Goal: Transaction & Acquisition: Book appointment/travel/reservation

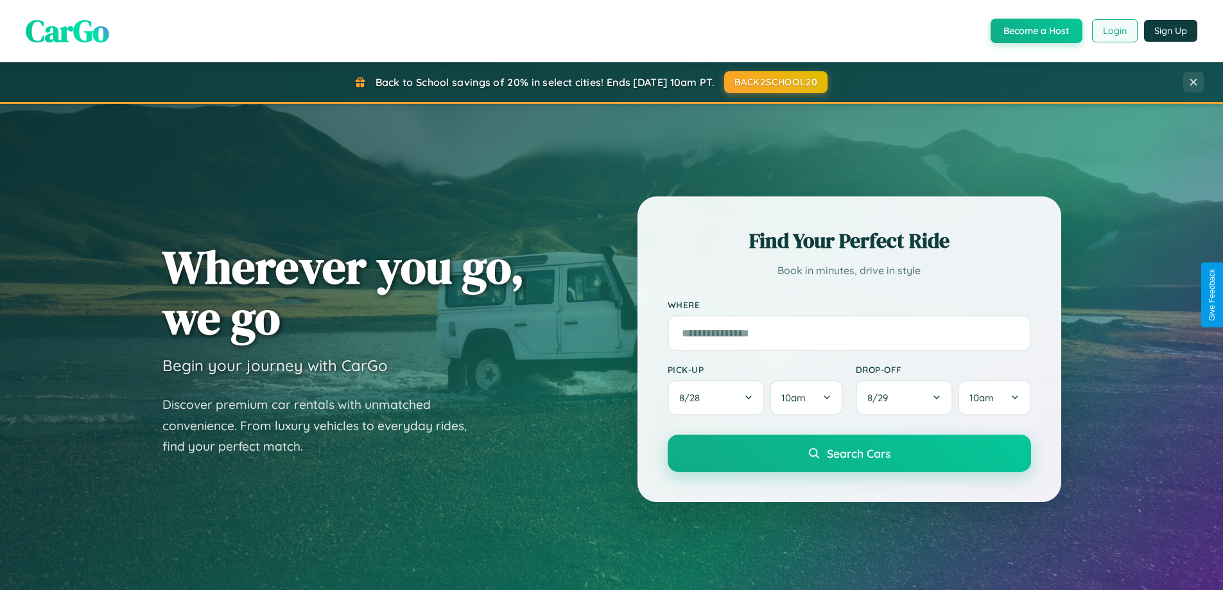
click at [1114, 31] on button "Login" at bounding box center [1115, 30] width 46 height 23
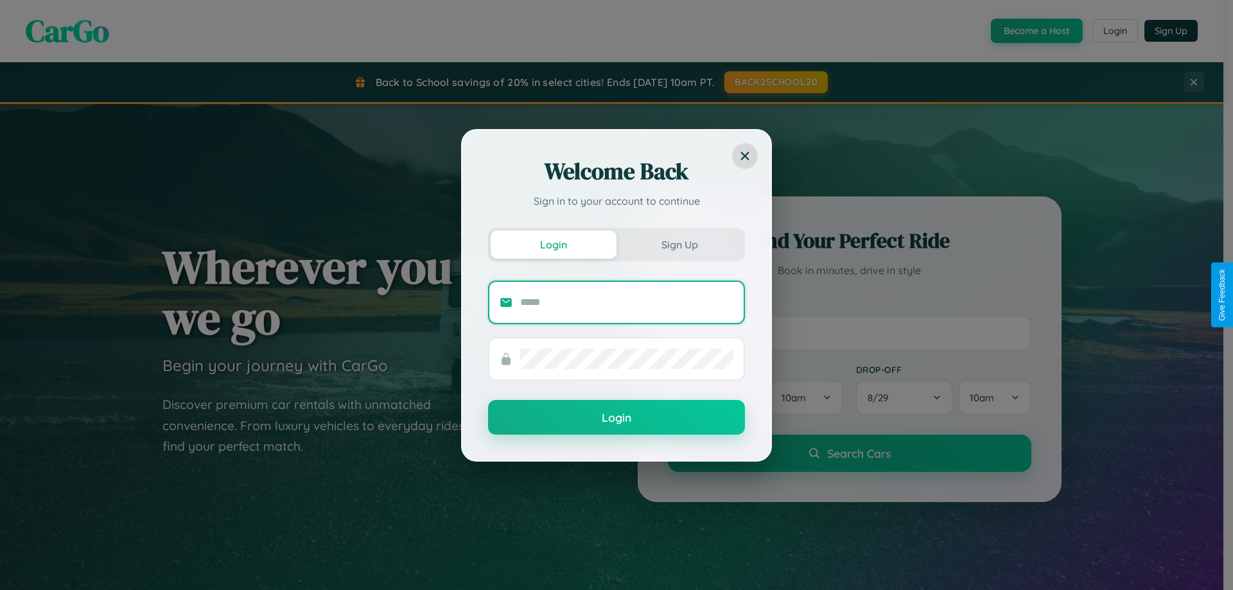
click at [627, 302] on input "text" at bounding box center [626, 302] width 213 height 21
type input "**********"
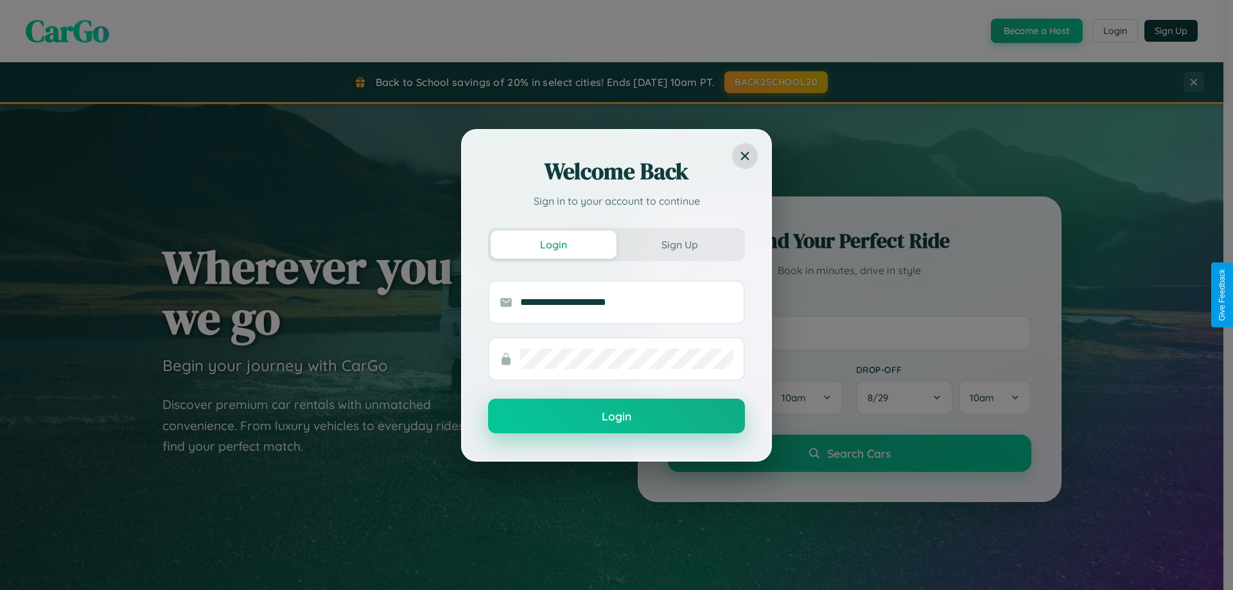
click at [616, 417] on button "Login" at bounding box center [616, 416] width 257 height 35
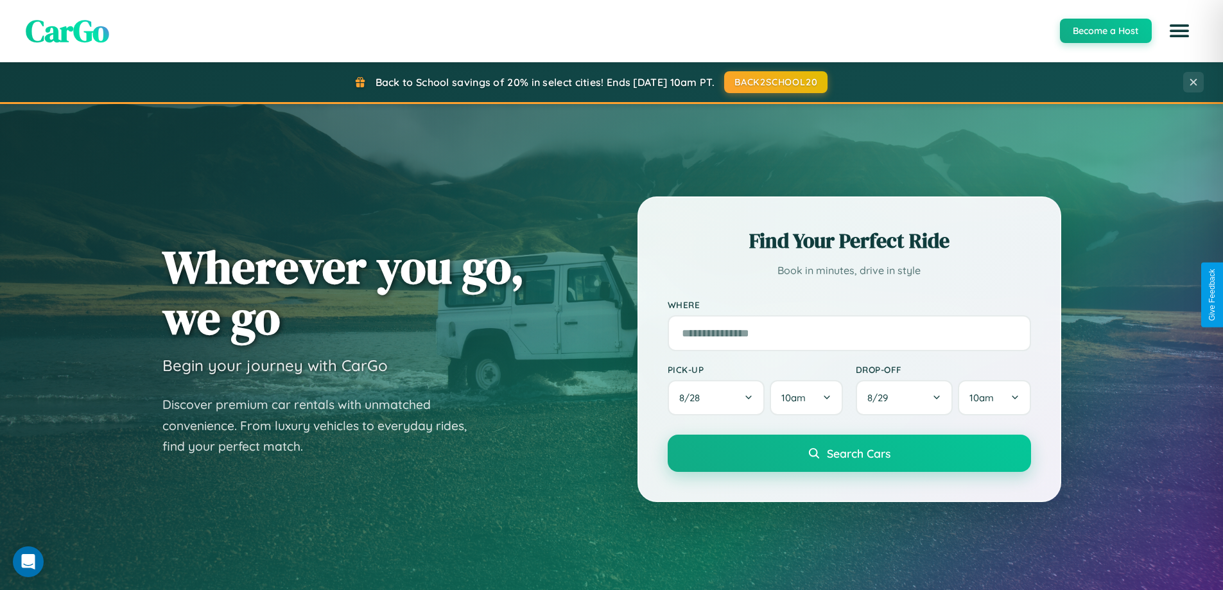
scroll to position [2471, 0]
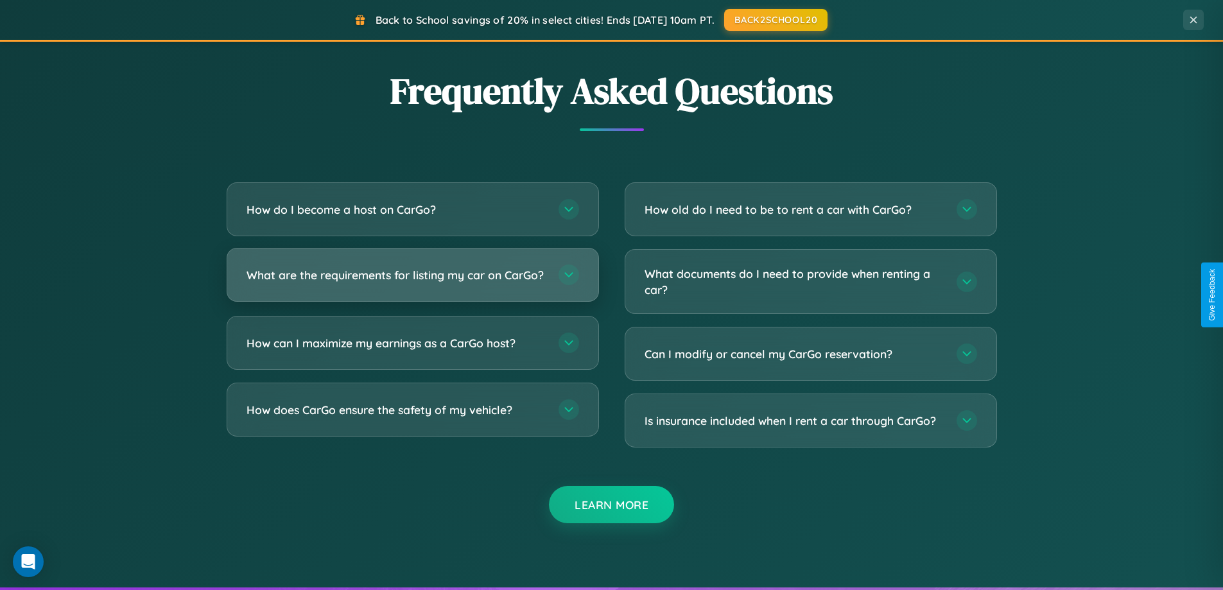
click at [412, 280] on h3 "What are the requirements for listing my car on CarGo?" at bounding box center [396, 275] width 299 height 16
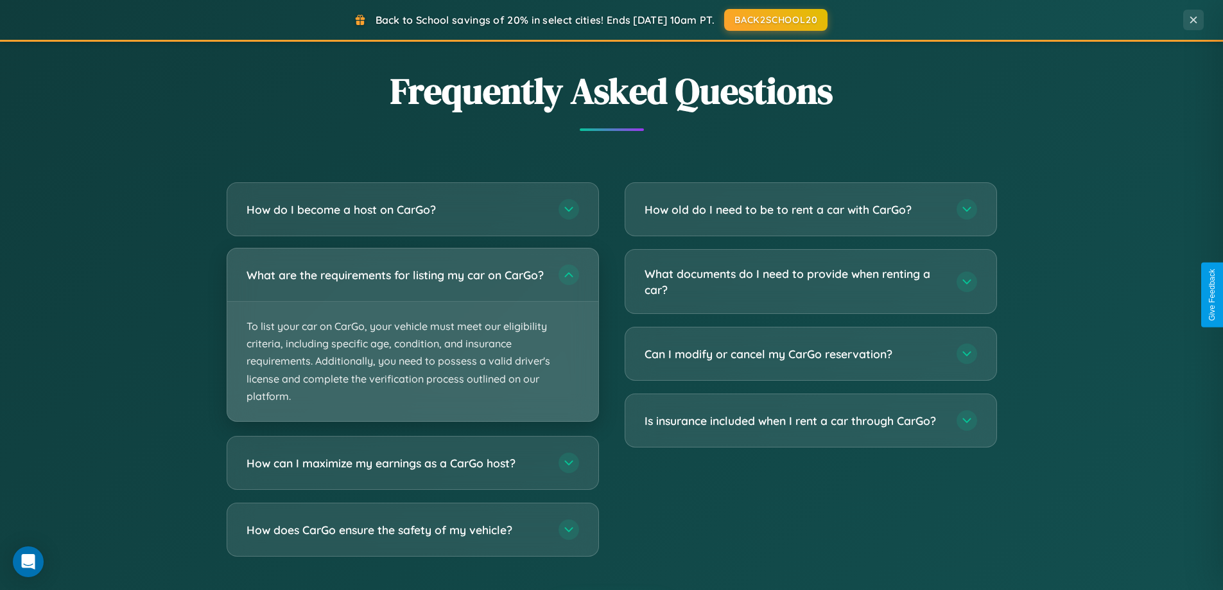
click at [412, 340] on p "To list your car on CarGo, your vehicle must meet our eligibility criteria, inc…" at bounding box center [412, 361] width 371 height 119
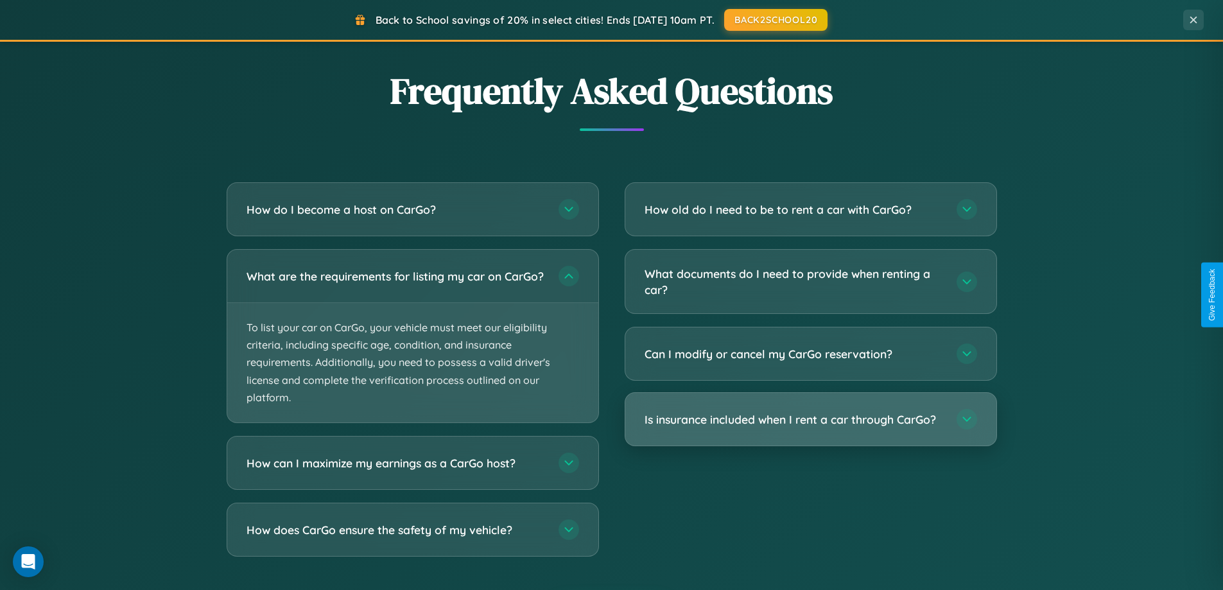
click at [810, 419] on h3 "Is insurance included when I rent a car through CarGo?" at bounding box center [794, 420] width 299 height 16
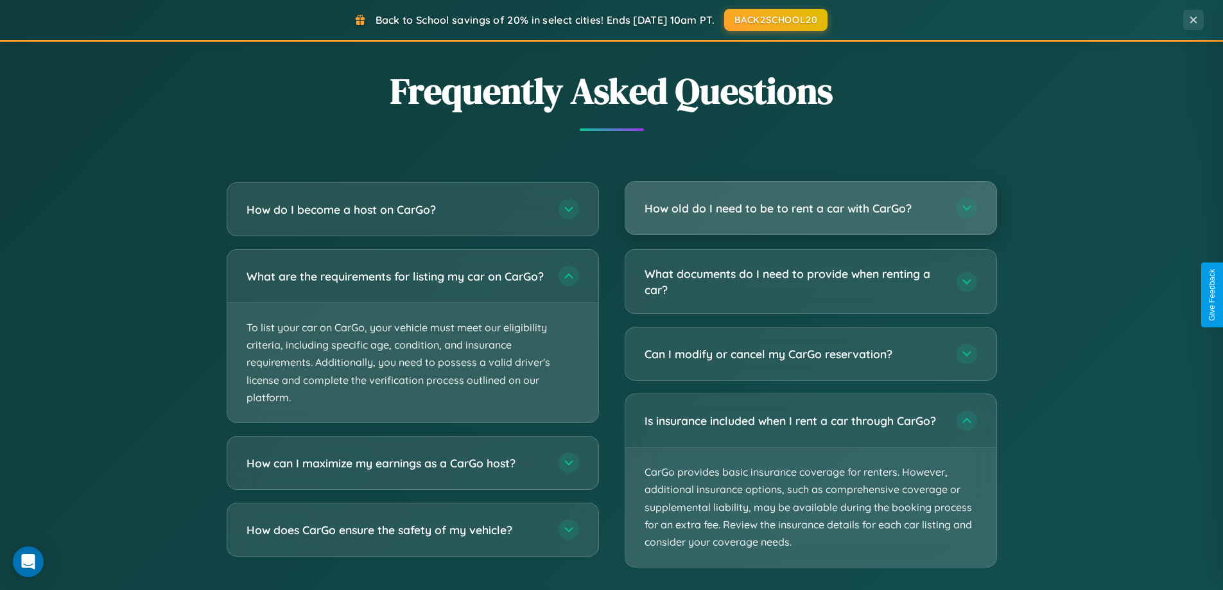
click at [810, 209] on h3 "How old do I need to be to rent a car with CarGo?" at bounding box center [794, 208] width 299 height 16
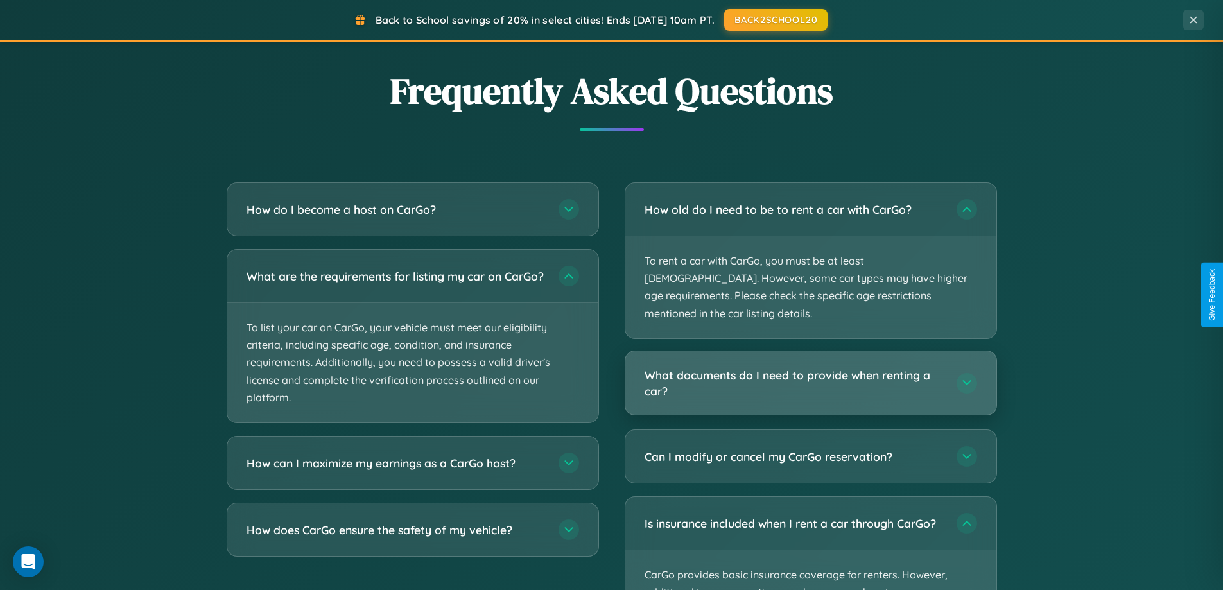
click at [810, 367] on h3 "What documents do I need to provide when renting a car?" at bounding box center [794, 382] width 299 height 31
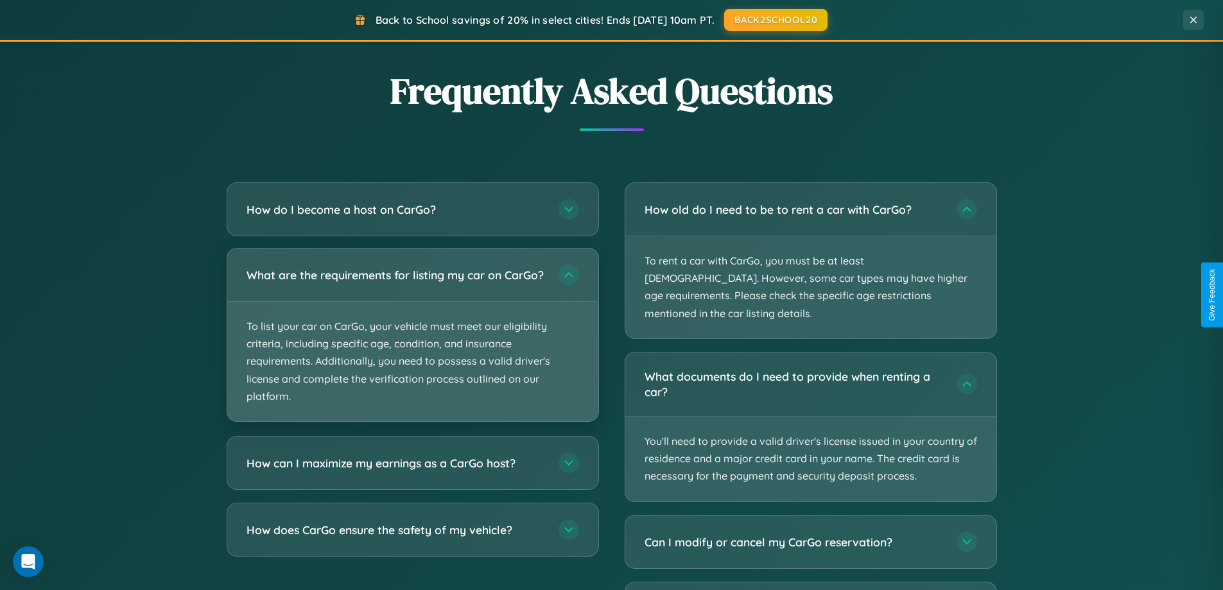
click at [412, 342] on p "To list your car on CarGo, your vehicle must meet our eligibility criteria, inc…" at bounding box center [412, 361] width 371 height 119
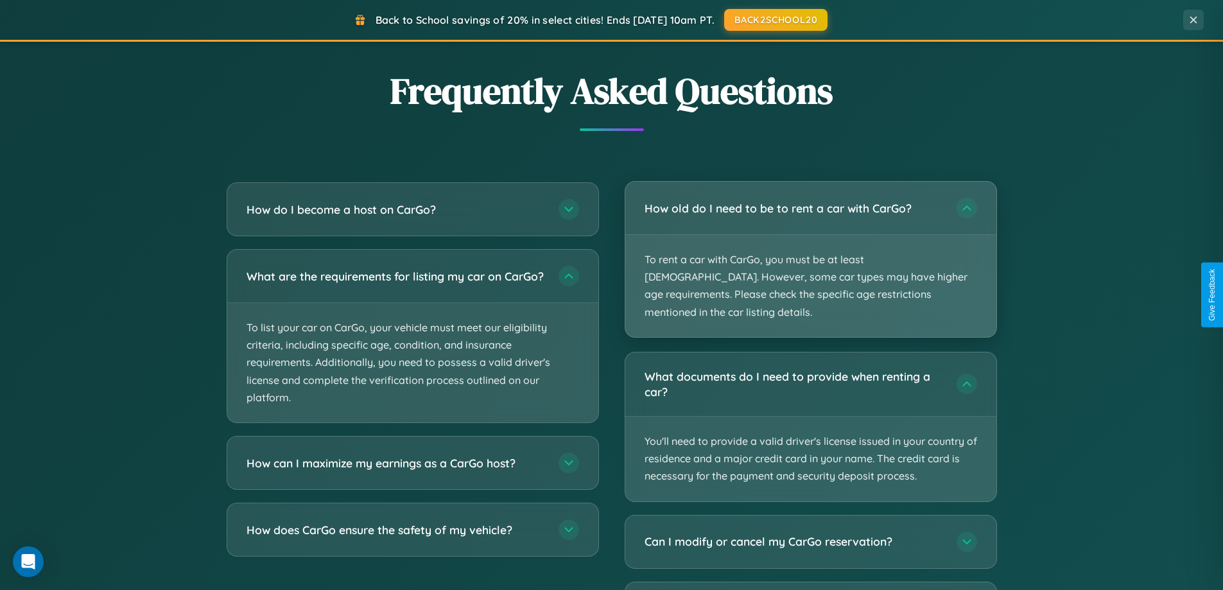
click at [810, 250] on p "To rent a car with CarGo, you must be at least 21 years old. However, some car …" at bounding box center [810, 286] width 371 height 102
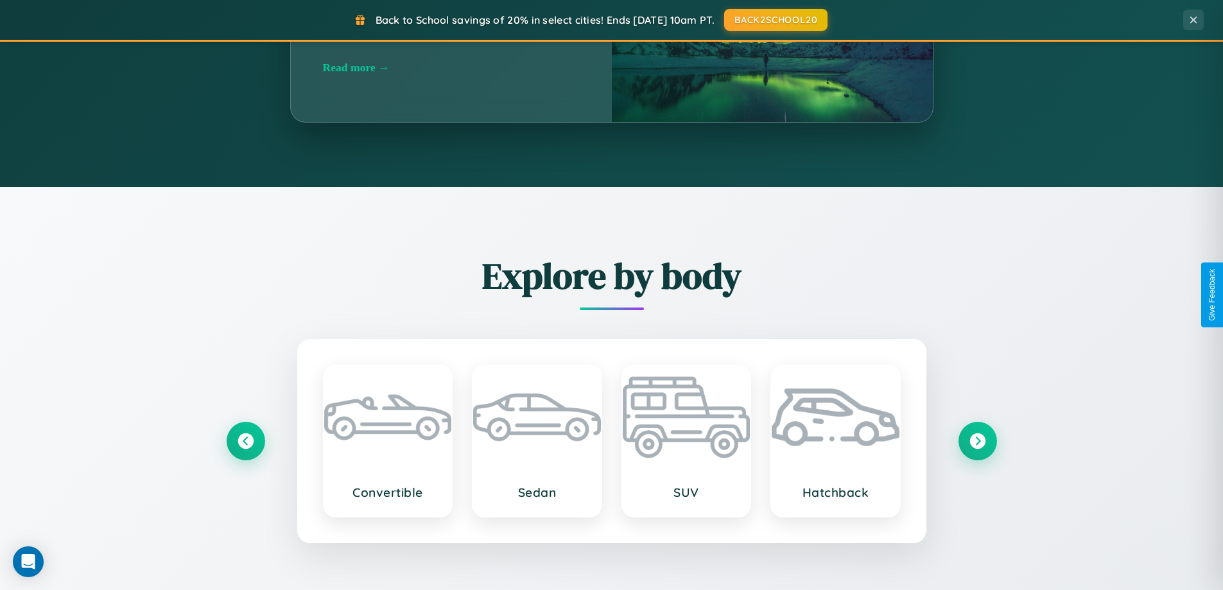
scroll to position [1131, 0]
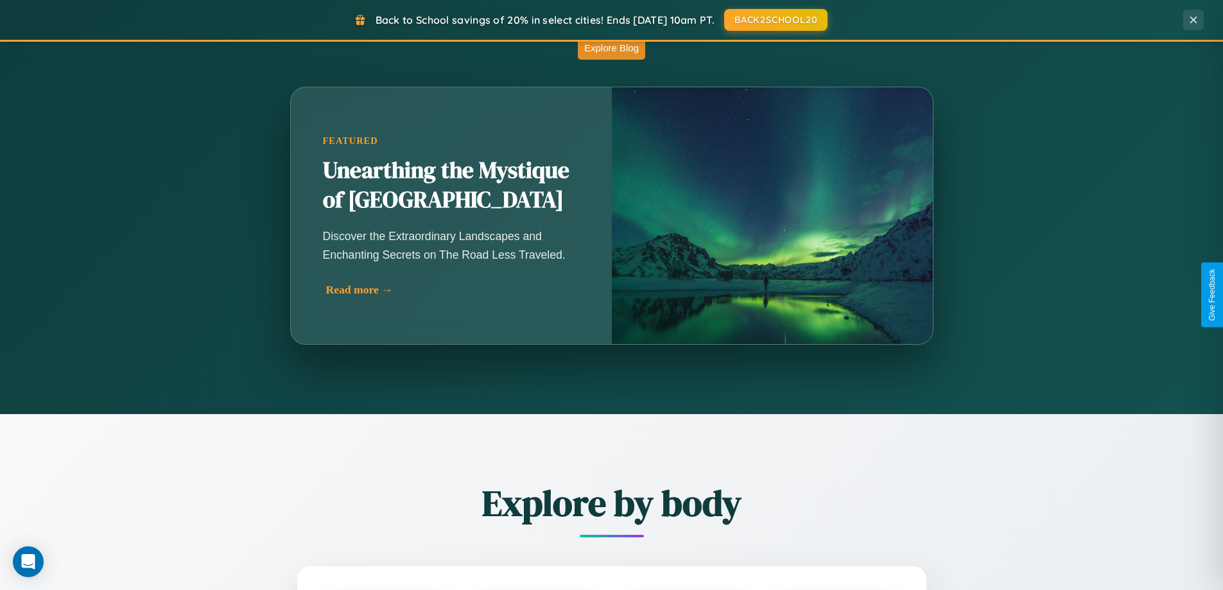
click at [453, 290] on div "Read more →" at bounding box center [454, 289] width 257 height 13
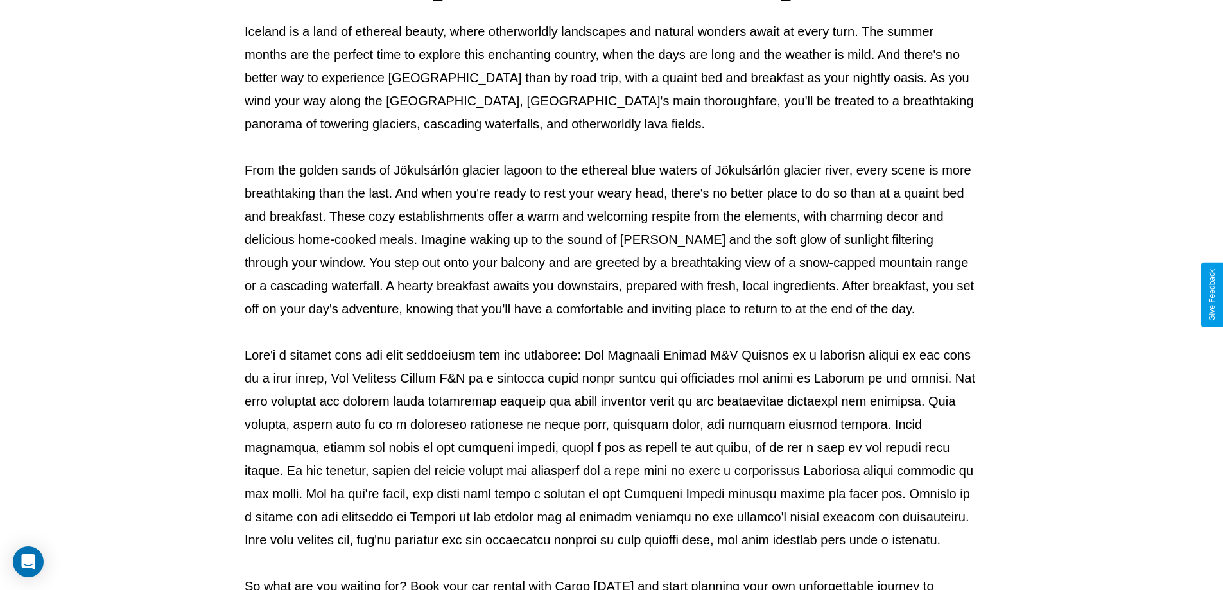
scroll to position [415, 0]
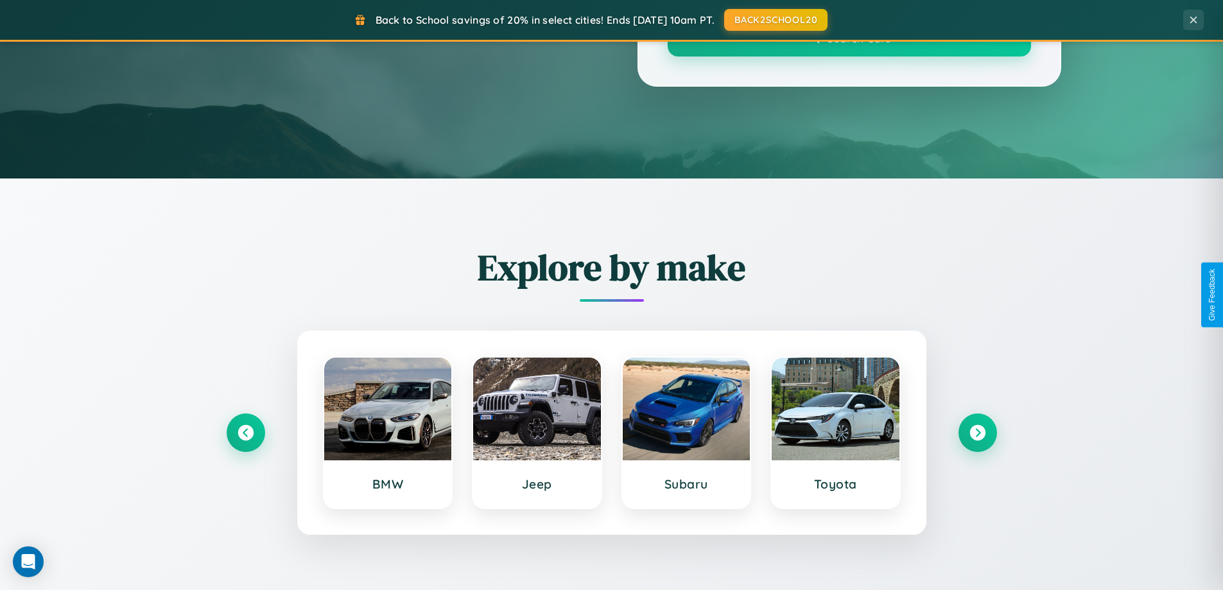
scroll to position [1131, 0]
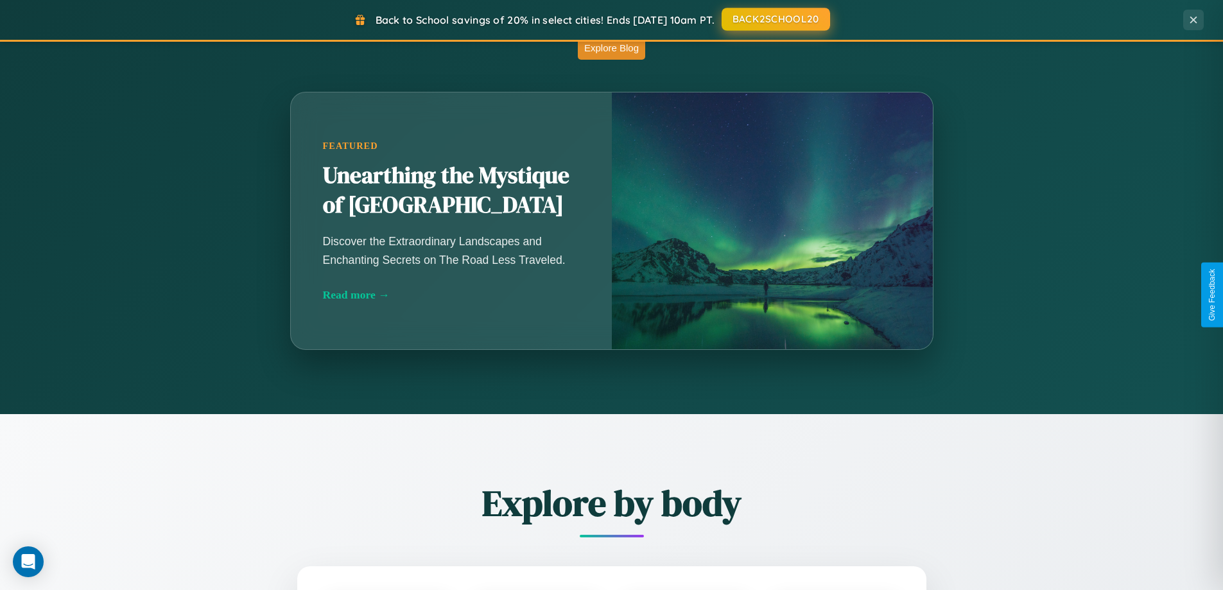
click at [775, 19] on button "BACK2SCHOOL20" at bounding box center [776, 19] width 109 height 23
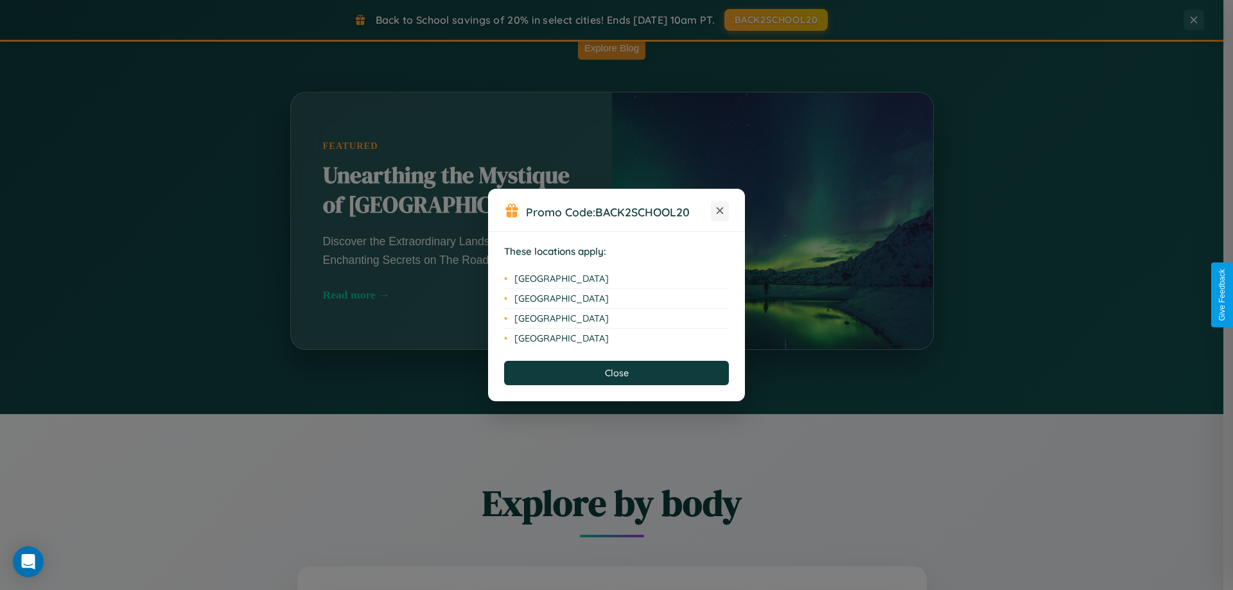
click at [720, 211] on icon at bounding box center [720, 210] width 7 height 7
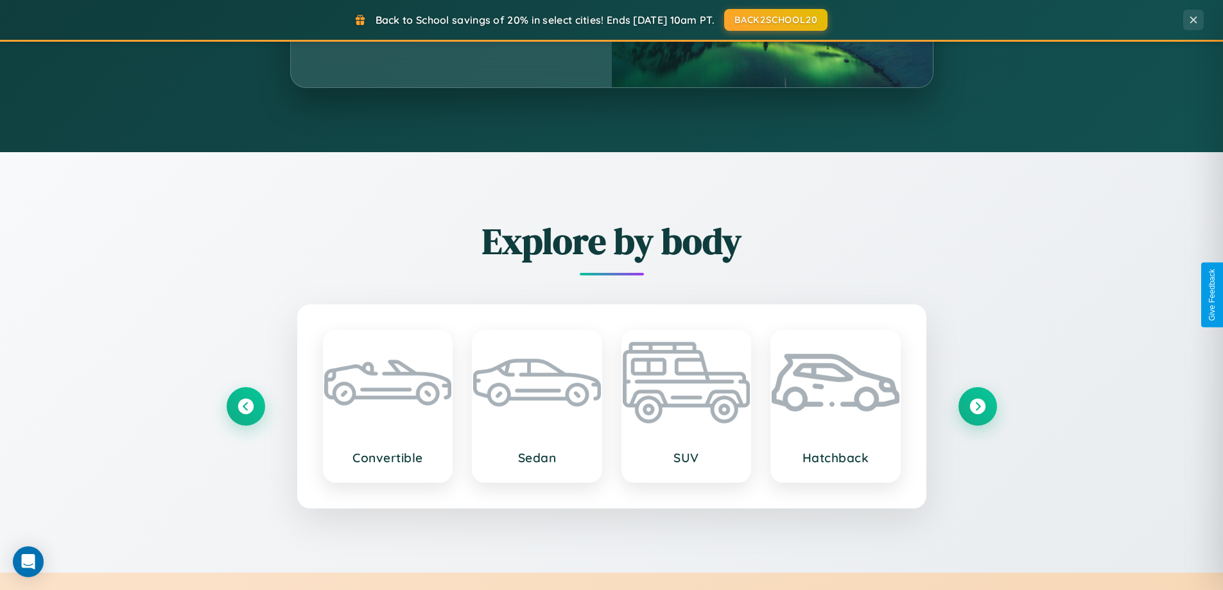
scroll to position [2063, 0]
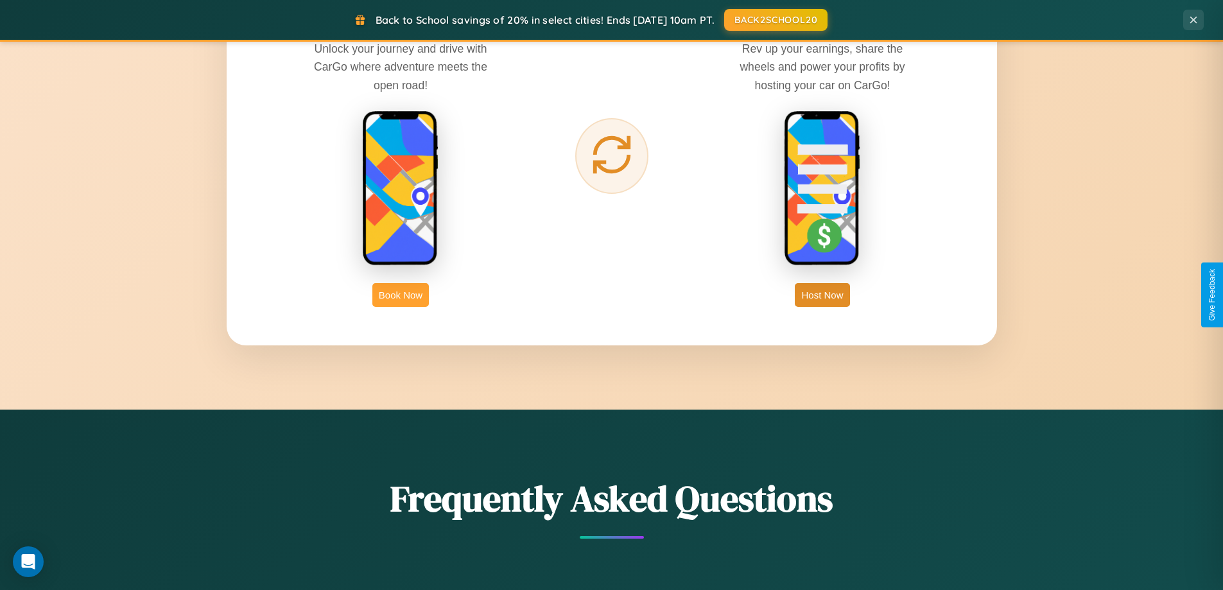
click at [401, 295] on button "Book Now" at bounding box center [400, 295] width 57 height 24
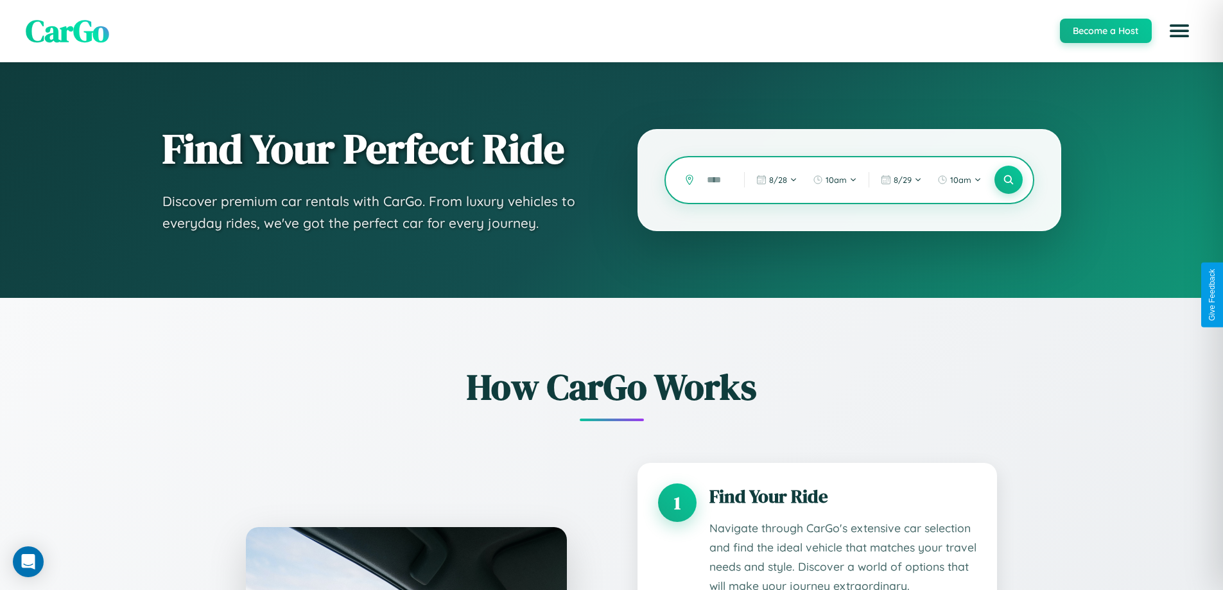
click at [716, 180] on input "text" at bounding box center [715, 180] width 31 height 22
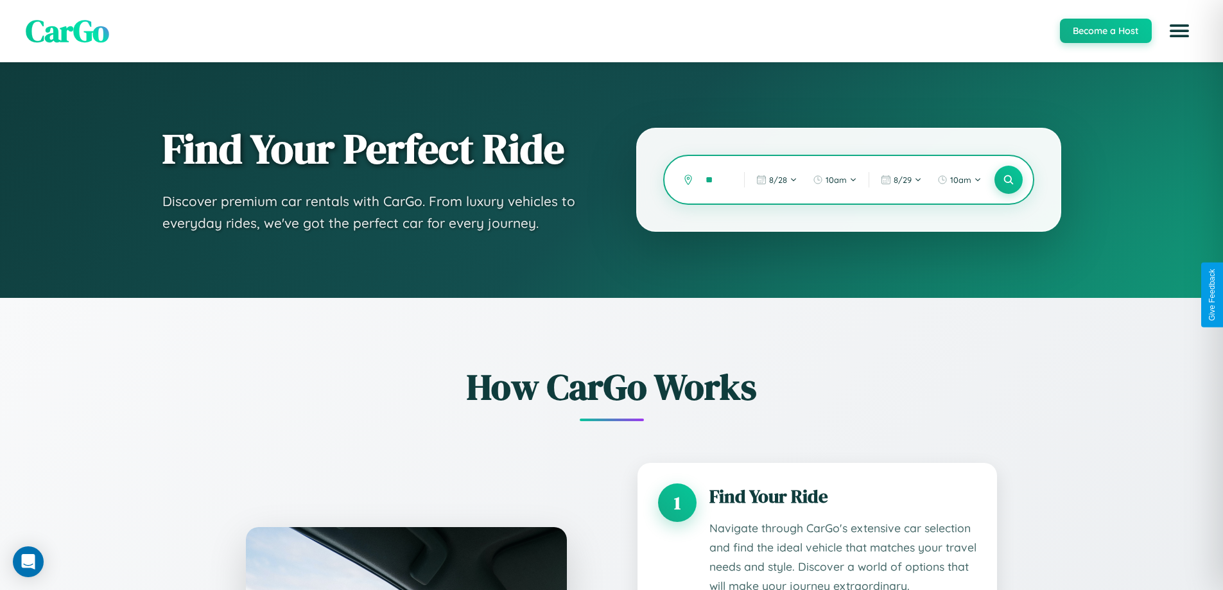
type input "*"
type input "*****"
click at [1008, 180] on icon at bounding box center [1008, 180] width 12 height 12
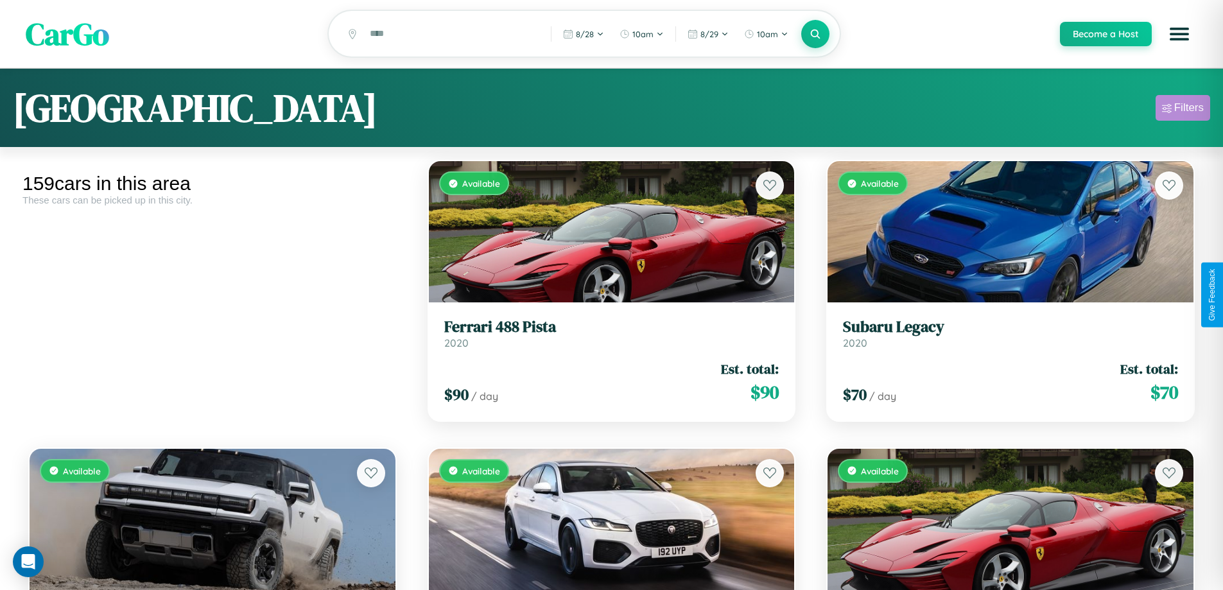
click at [1183, 110] on div "Filters" at bounding box center [1189, 107] width 30 height 13
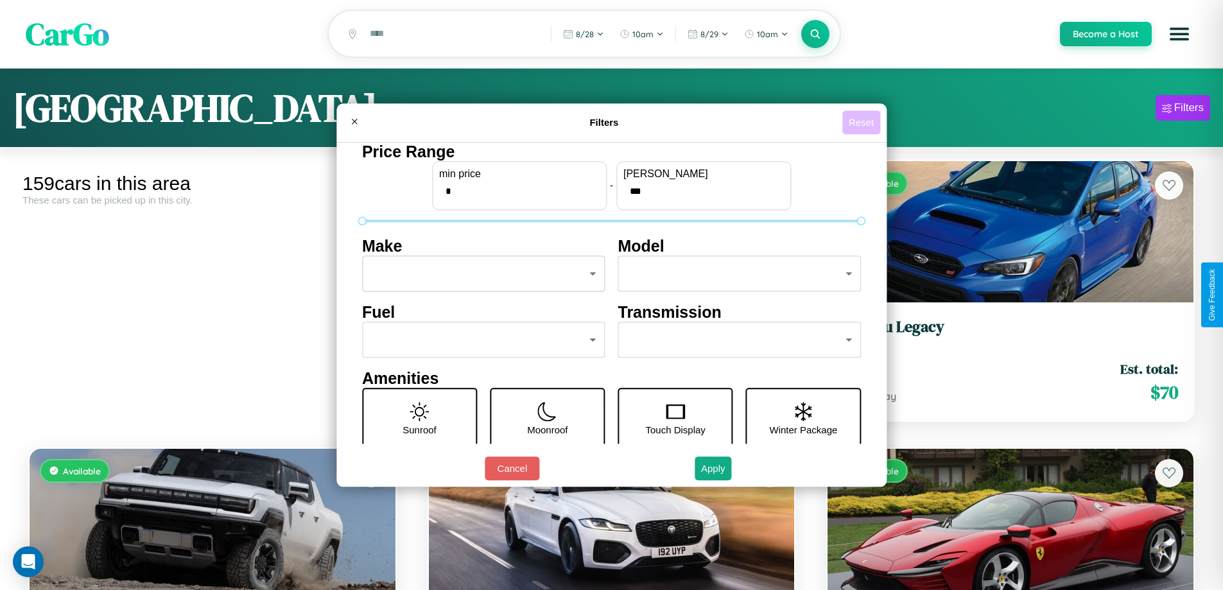
click at [863, 122] on button "Reset" at bounding box center [861, 122] width 38 height 24
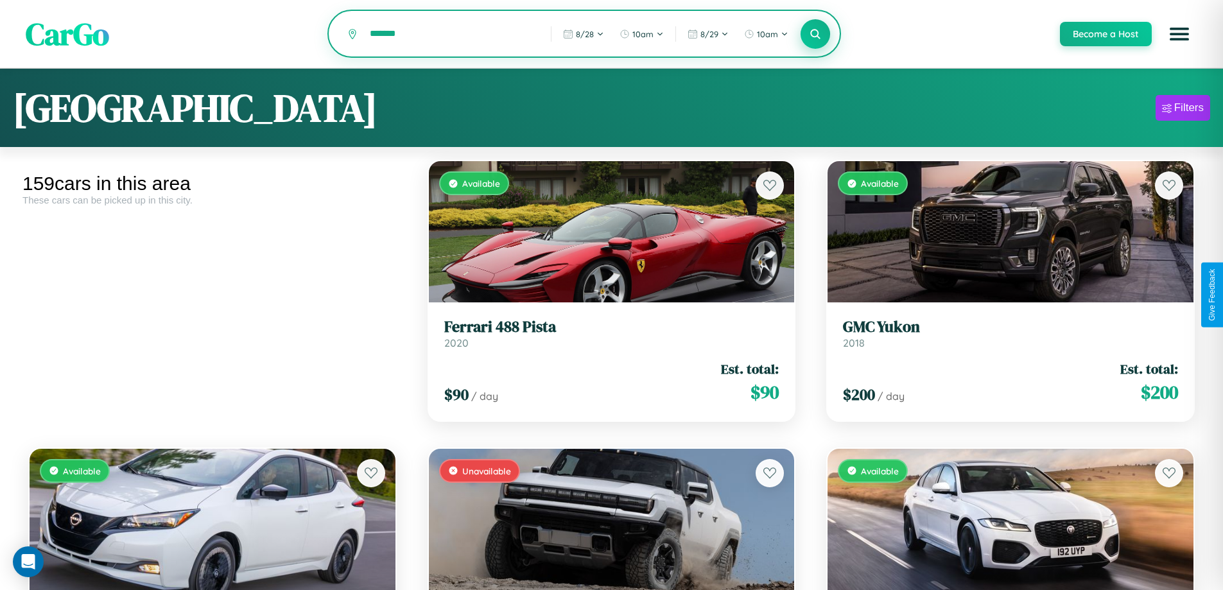
type input "*******"
click at [815, 35] on icon at bounding box center [816, 34] width 12 height 12
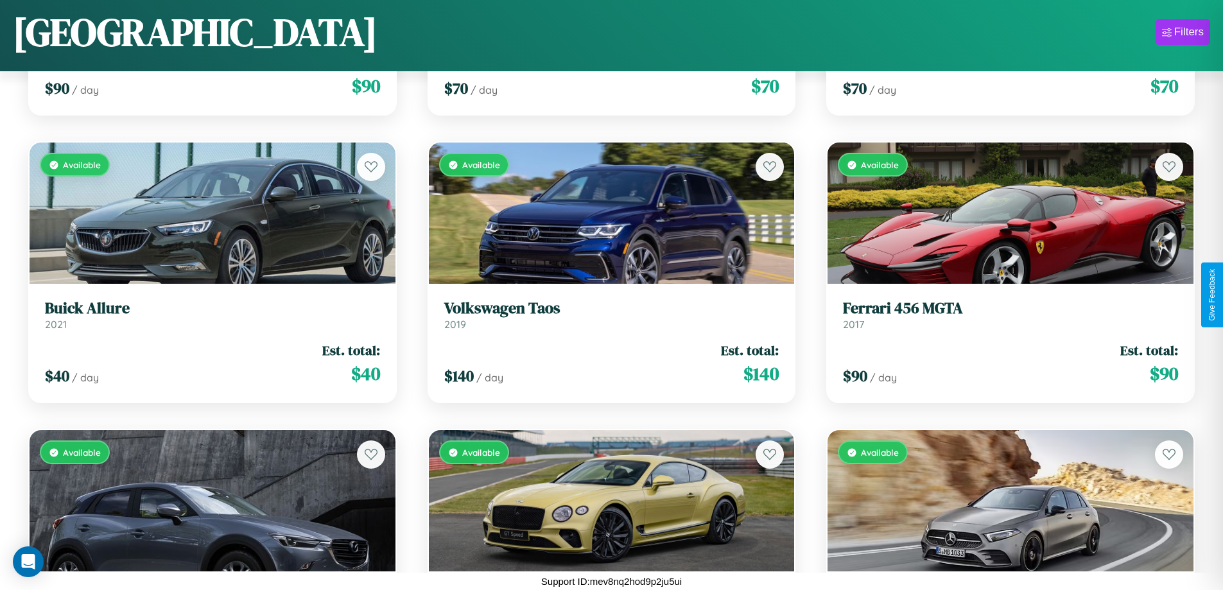
scroll to position [12831, 0]
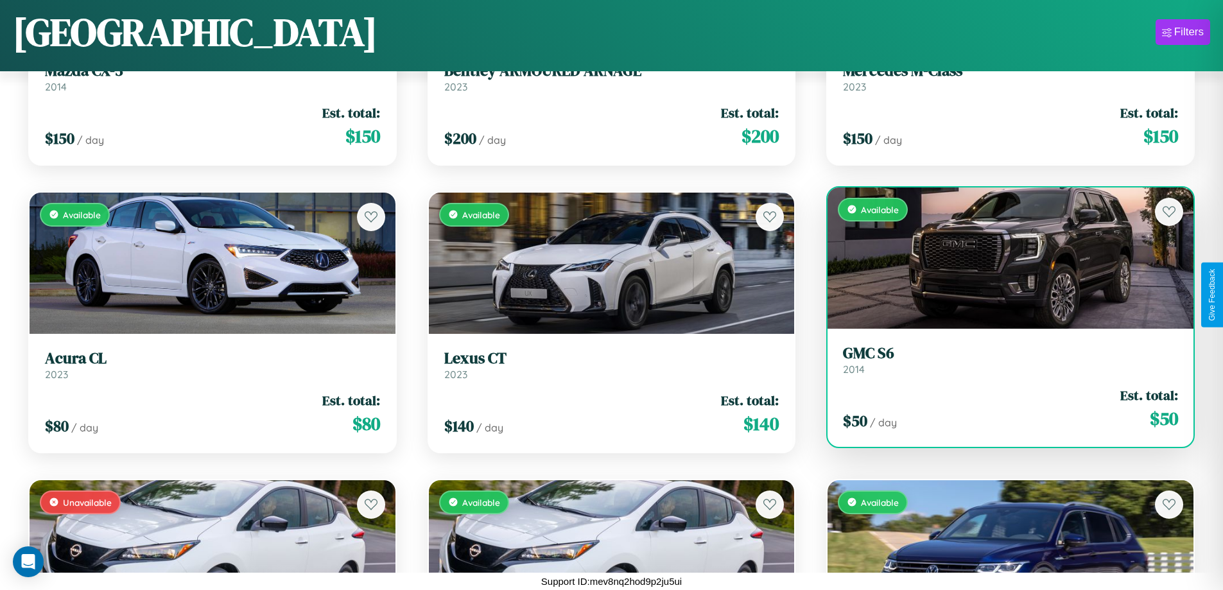
click at [1002, 365] on link "GMC S6 2014" at bounding box center [1010, 359] width 335 height 31
